Goal: Transaction & Acquisition: Subscribe to service/newsletter

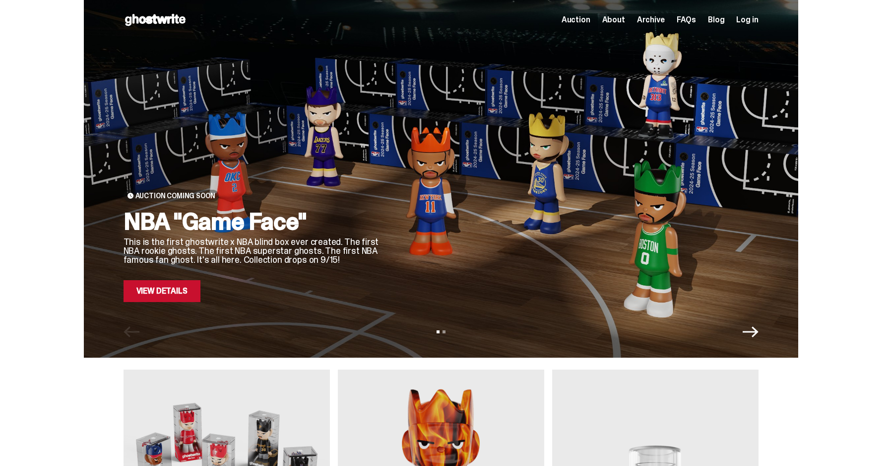
click at [758, 327] on icon "Next" at bounding box center [751, 332] width 16 height 16
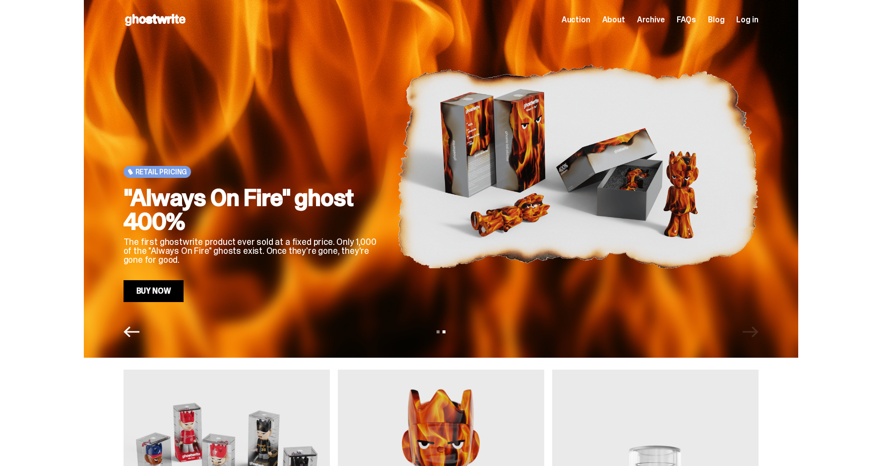
click at [128, 326] on icon "Previous" at bounding box center [132, 332] width 16 height 16
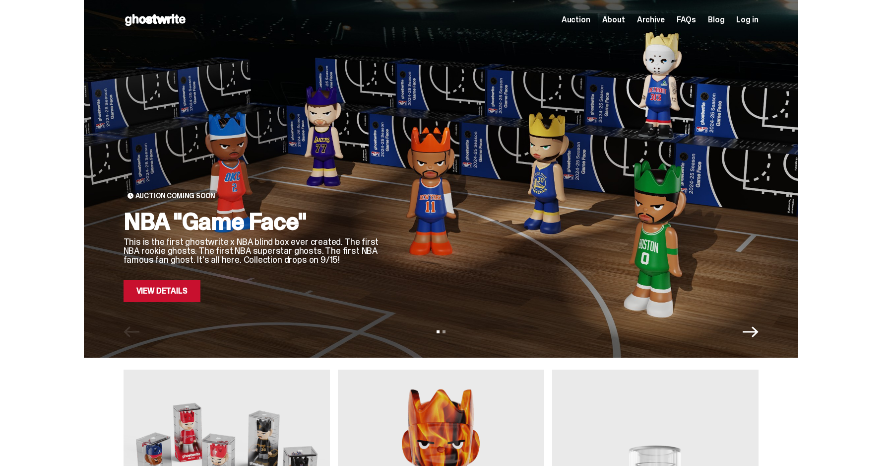
click at [189, 293] on link "View Details" at bounding box center [162, 291] width 77 height 22
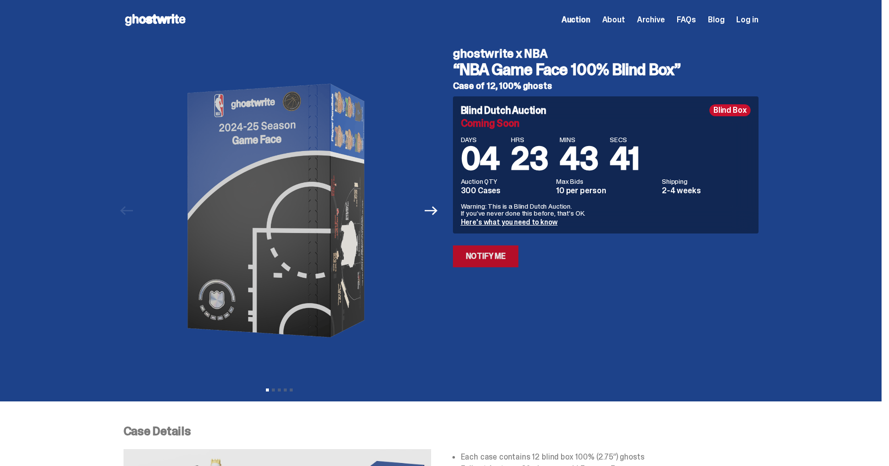
click at [494, 255] on link "Notify Me" at bounding box center [486, 256] width 66 height 22
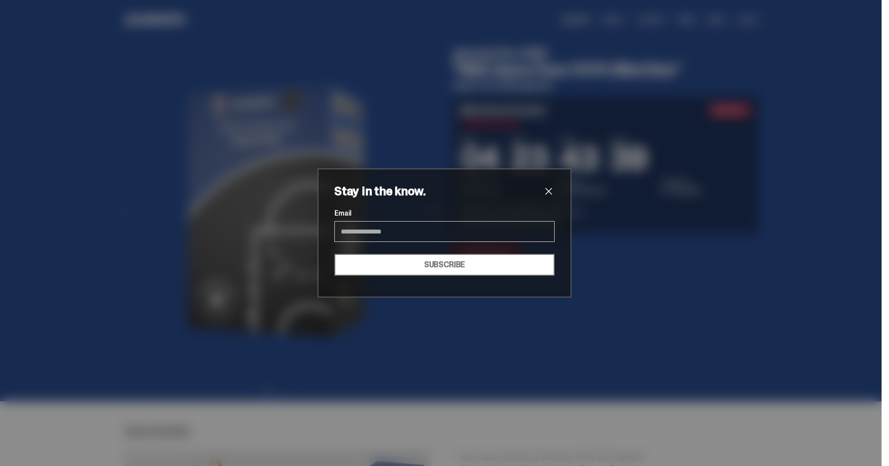
type input "**********"
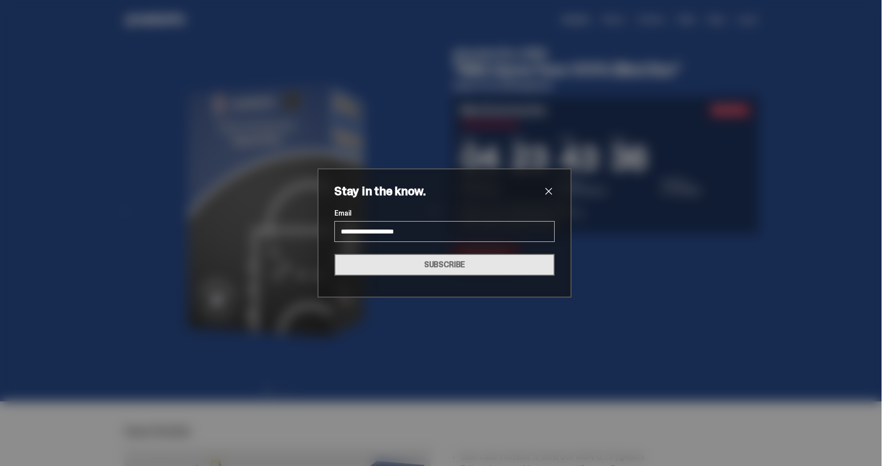
click at [428, 264] on button "SUBSCRIBE" at bounding box center [444, 265] width 220 height 22
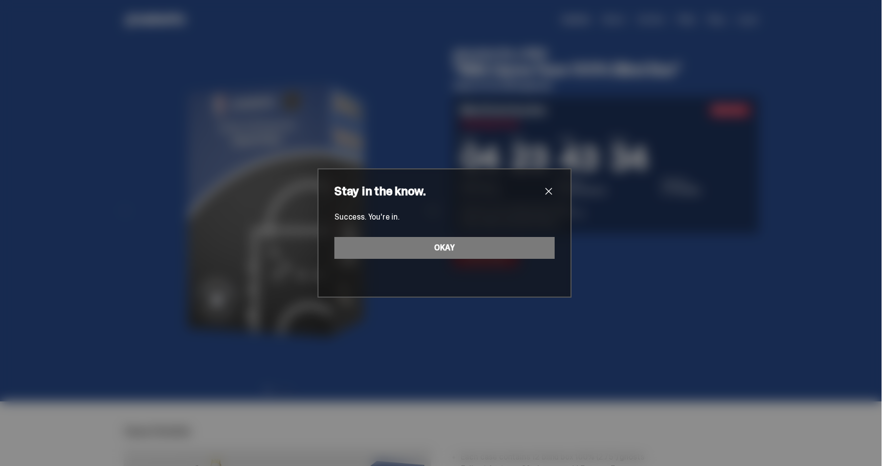
click at [546, 193] on span "close" at bounding box center [549, 191] width 12 height 12
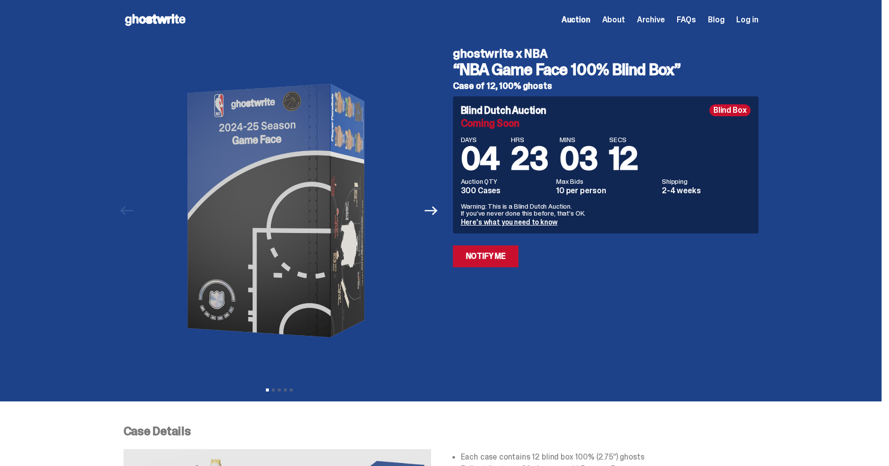
click at [657, 23] on span "Archive" at bounding box center [651, 20] width 28 height 8
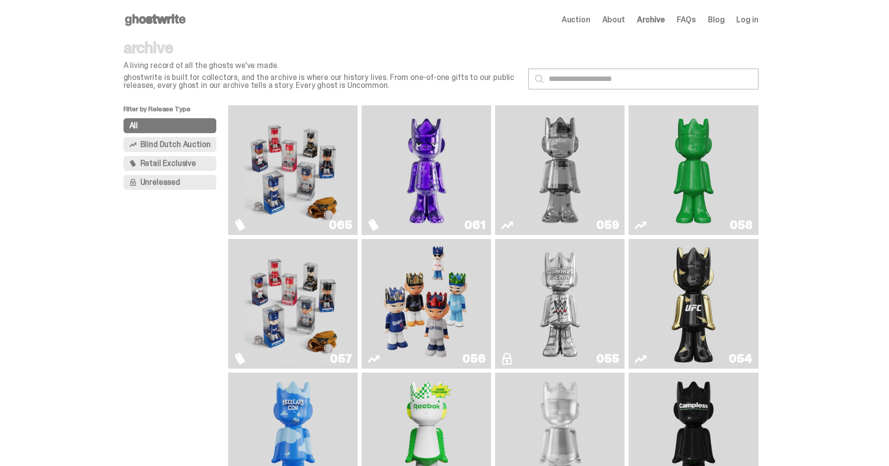
click at [439, 161] on img "Fantasy" at bounding box center [426, 170] width 97 height 122
click at [597, 161] on img "Two" at bounding box center [560, 170] width 97 height 122
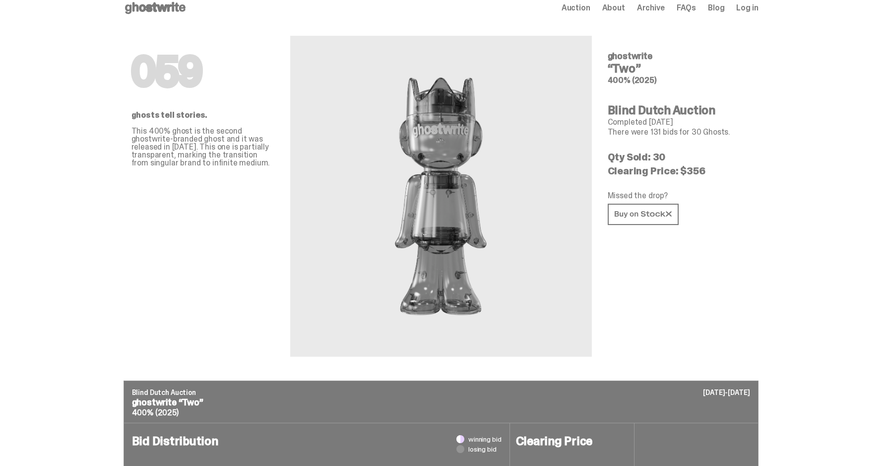
scroll to position [13, 0]
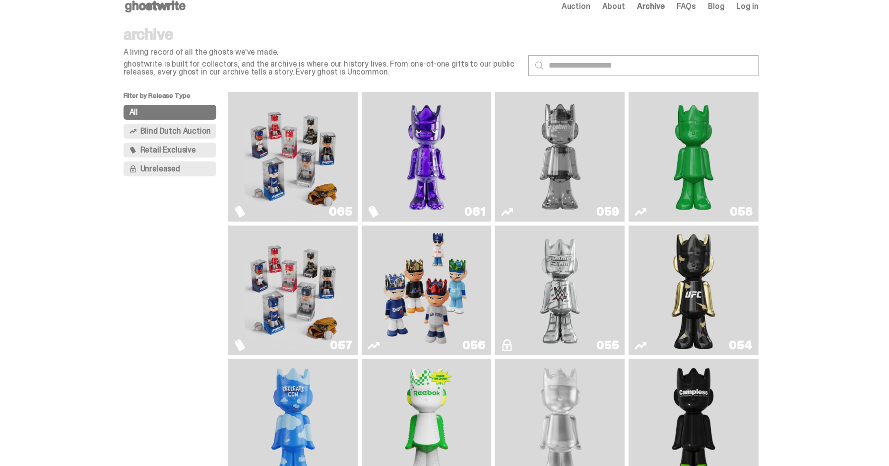
click at [442, 165] on img "Fantasy" at bounding box center [426, 157] width 97 height 122
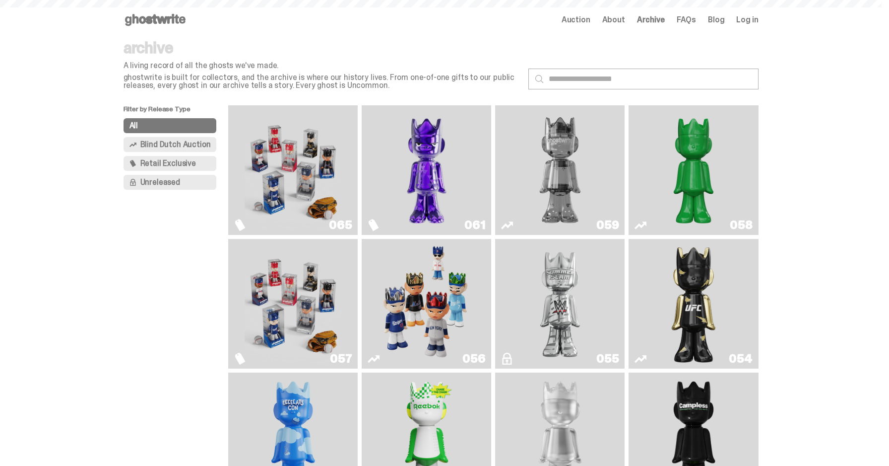
scroll to position [13, 0]
